Goal: Check status: Check status

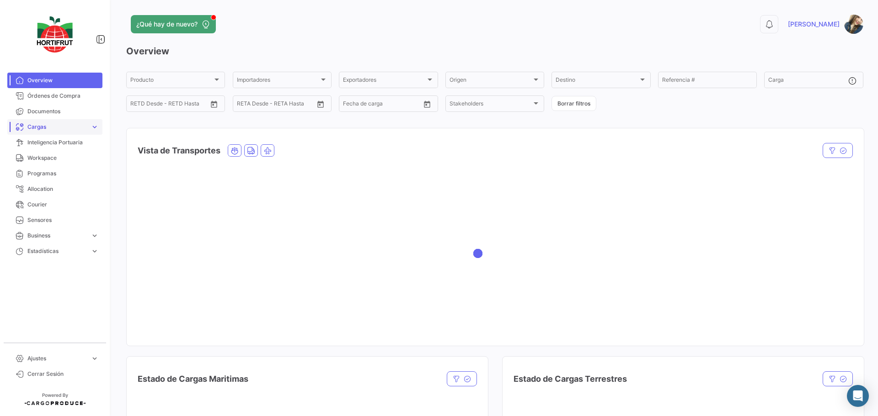
click at [95, 131] on span "expand_more" at bounding box center [95, 127] width 8 height 8
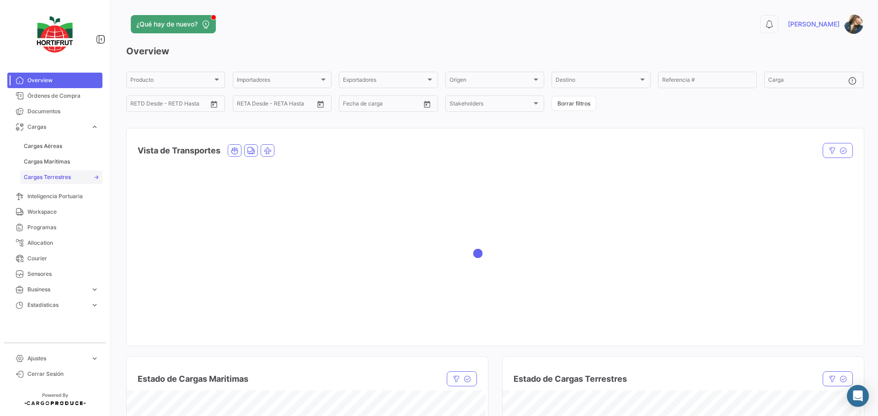
click at [59, 173] on span "Cargas Terrestres" at bounding box center [47, 177] width 47 height 8
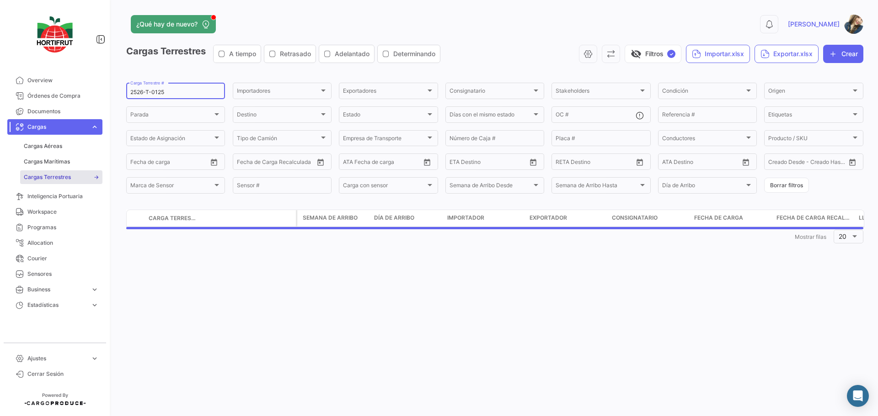
click at [172, 94] on input "2526-T-0125" at bounding box center [175, 92] width 91 height 6
paste input "4"
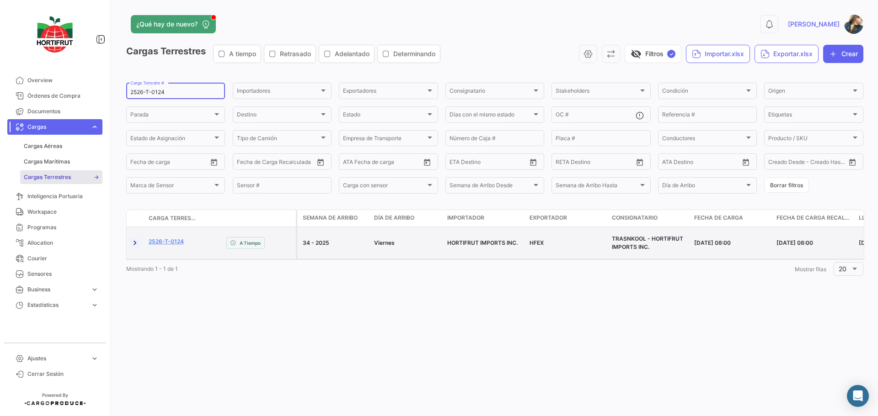
type input "2526-T-0124"
click at [135, 242] on link at bounding box center [134, 243] width 9 height 9
